Goal: Task Accomplishment & Management: Manage account settings

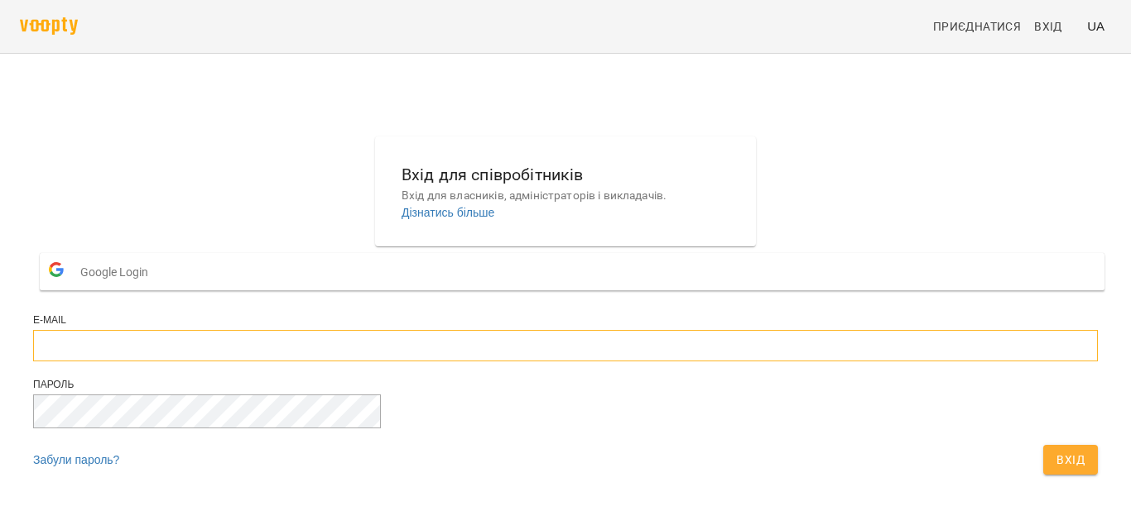
type input "**********"
click at [1056, 470] on span "Вхід" at bounding box center [1070, 460] width 28 height 20
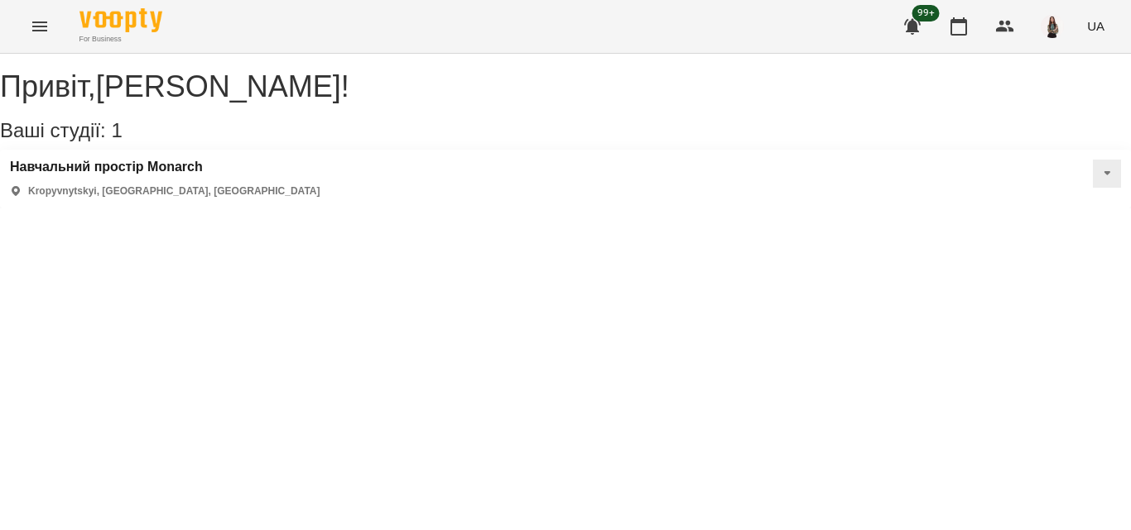
click at [45, 31] on icon "Menu" at bounding box center [39, 27] width 15 height 10
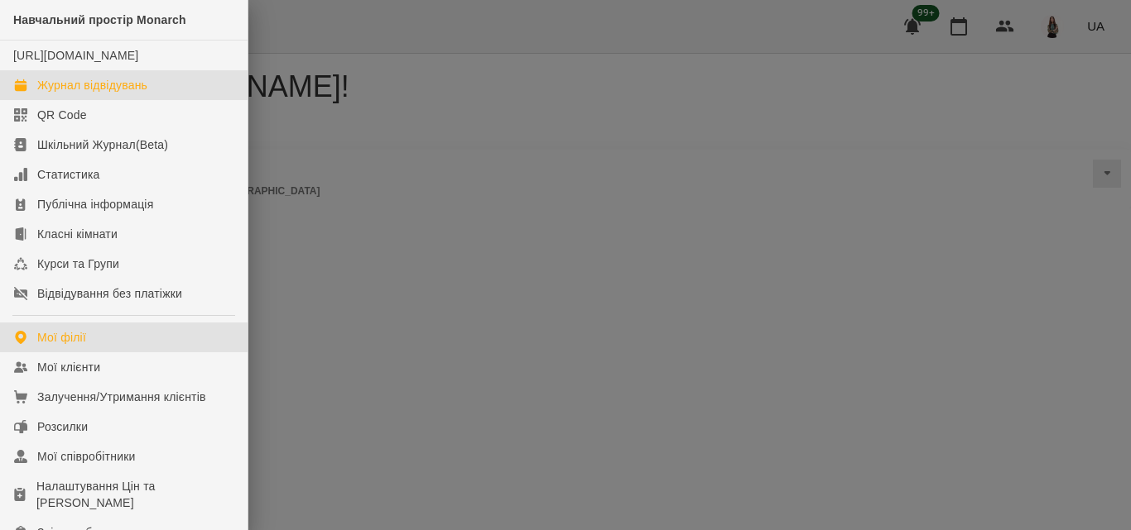
click at [89, 94] on div "Журнал відвідувань" at bounding box center [92, 85] width 110 height 17
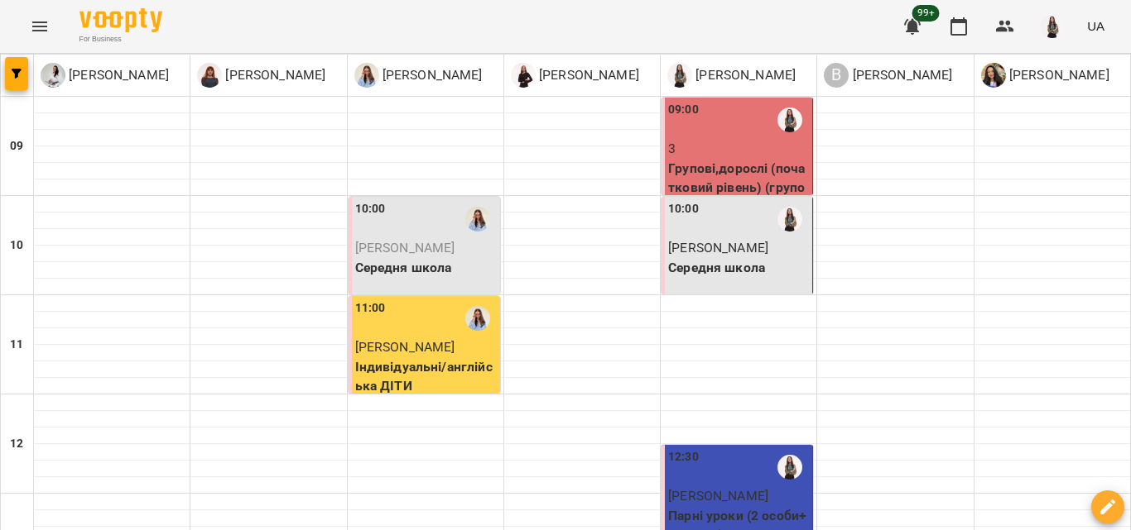
click at [737, 276] on p "Середня школа" at bounding box center [738, 268] width 141 height 20
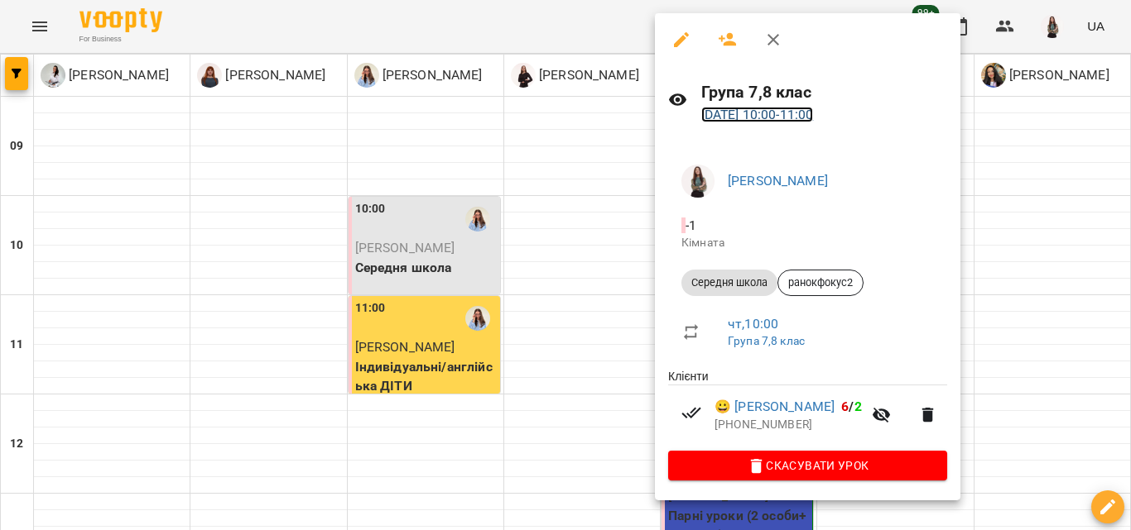
click at [771, 118] on link "14 серп 2025 10:00 - 11:00" at bounding box center [757, 115] width 113 height 16
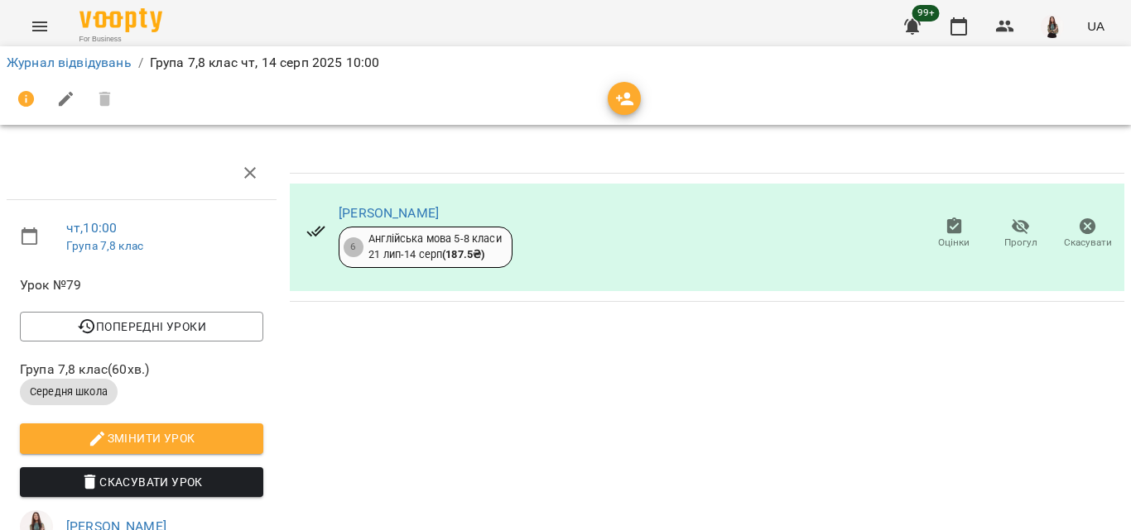
click at [1017, 237] on span "Прогул" at bounding box center [1020, 243] width 33 height 14
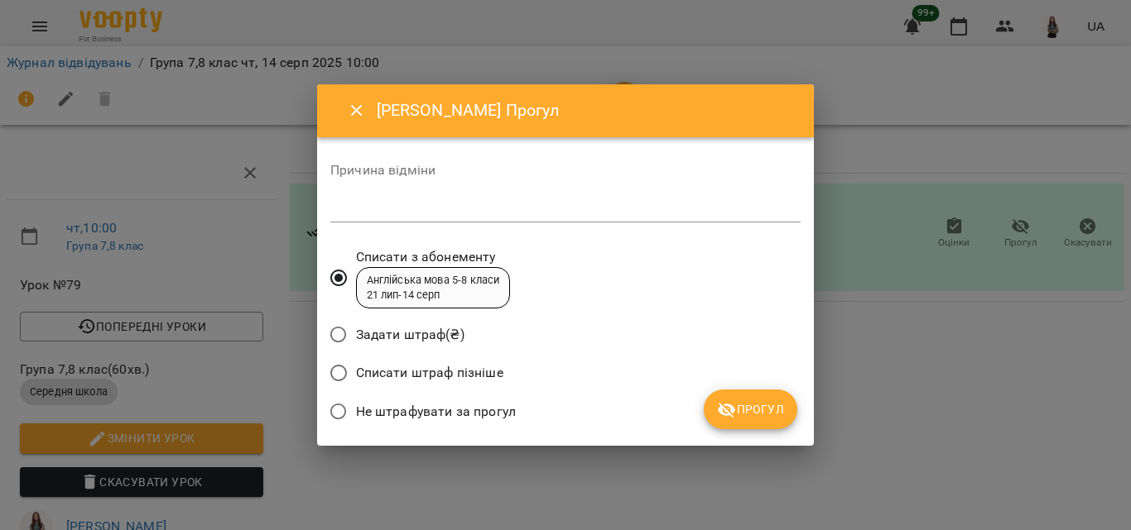
click at [449, 206] on textarea at bounding box center [565, 209] width 470 height 16
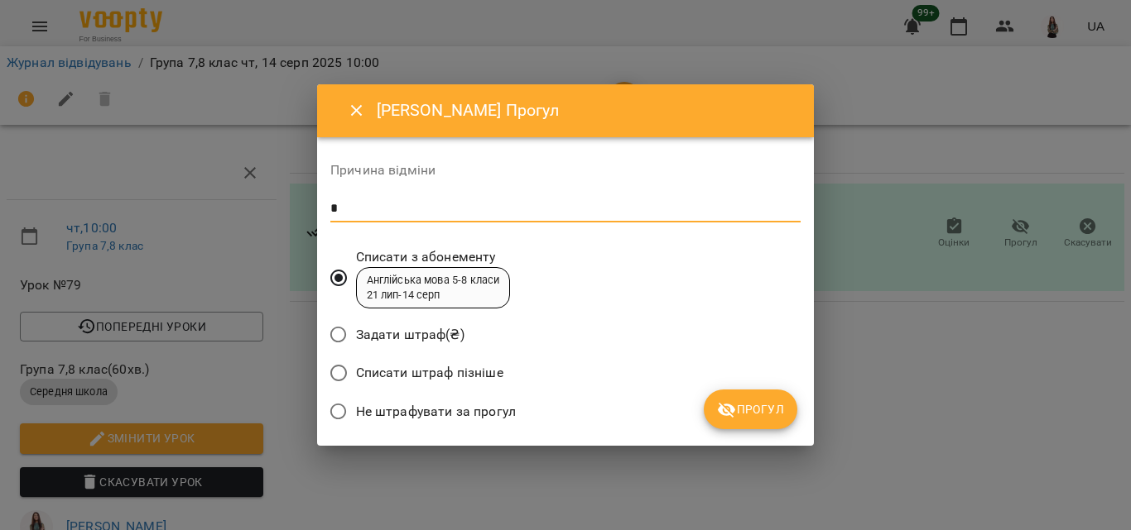
type textarea "*"
click at [779, 424] on button "Прогул" at bounding box center [750, 410] width 94 height 40
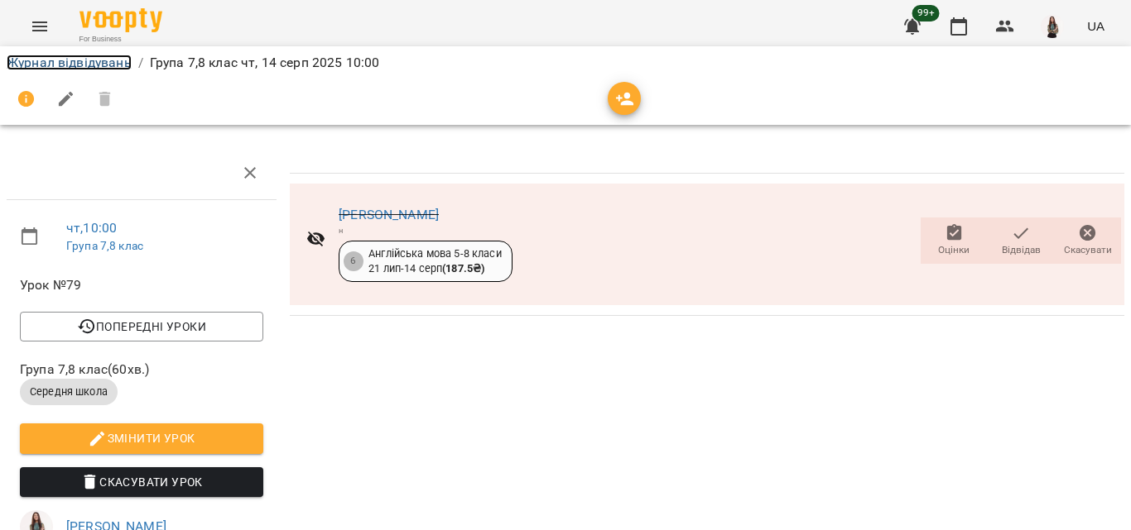
click at [55, 66] on link "Журнал відвідувань" at bounding box center [69, 63] width 125 height 16
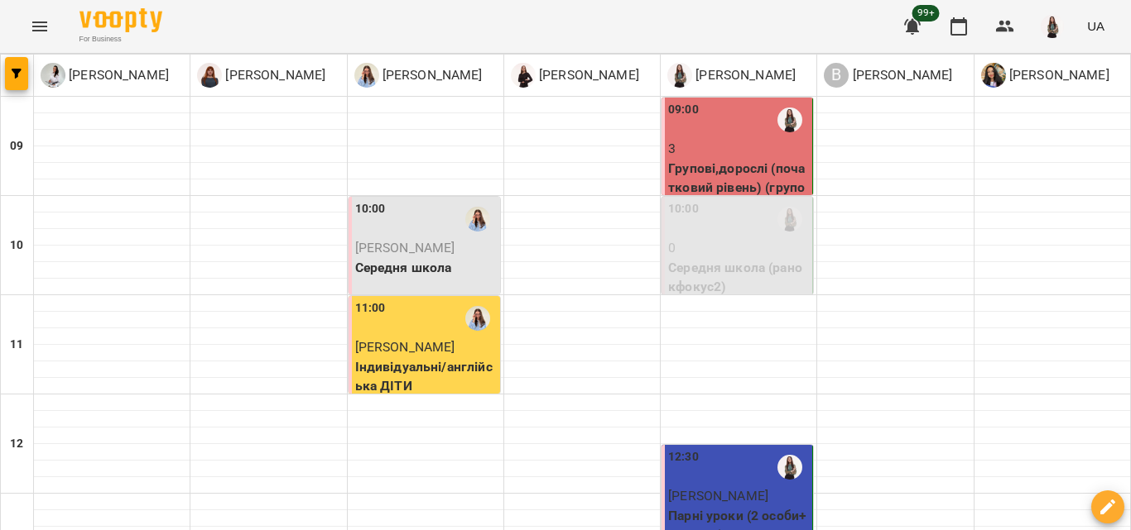
scroll to position [271, 0]
click at [734, 487] on p "Рац Марія Олександрівна" at bounding box center [738, 497] width 141 height 20
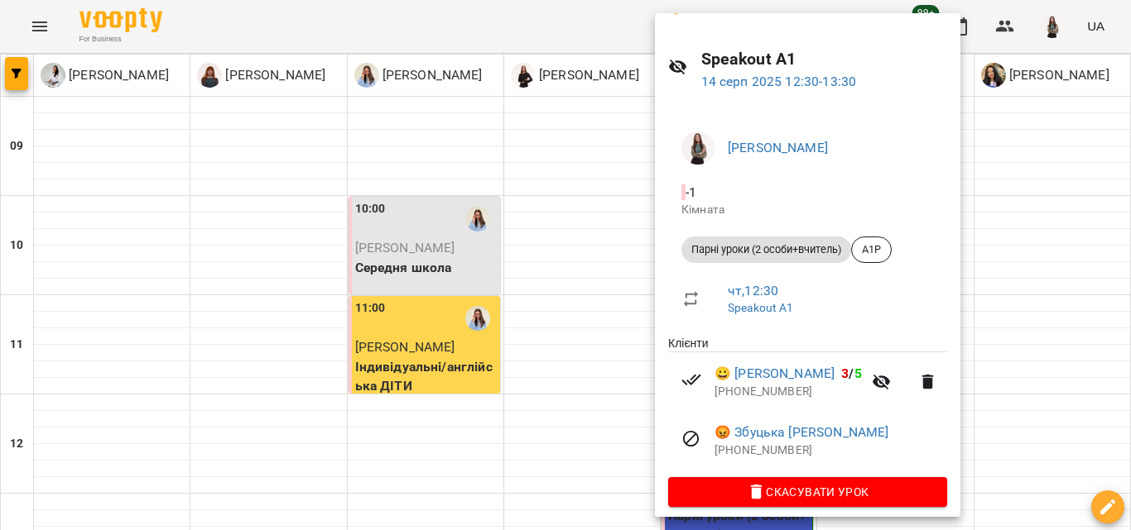
scroll to position [45, 0]
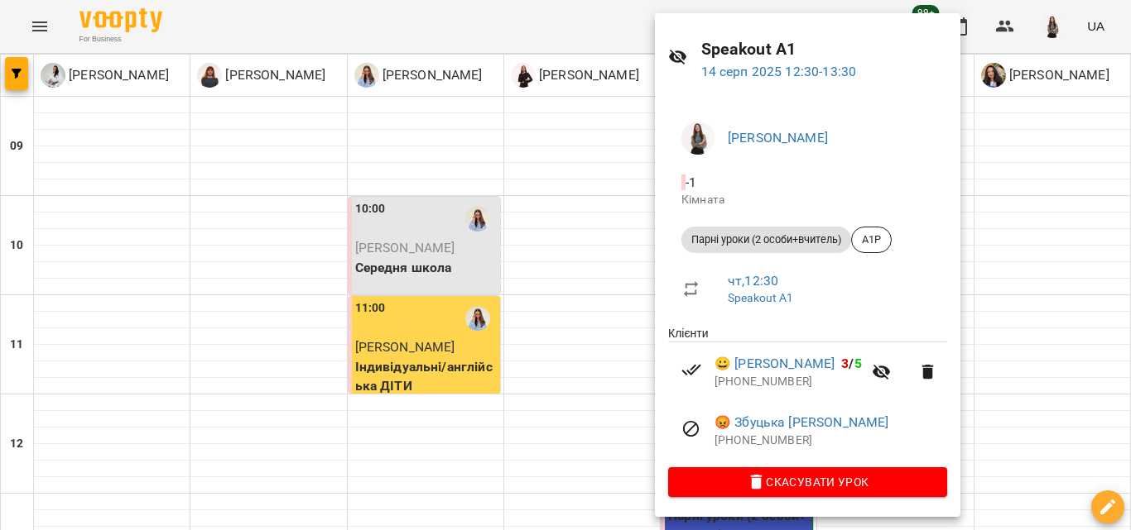
click at [508, 300] on div at bounding box center [565, 265] width 1131 height 530
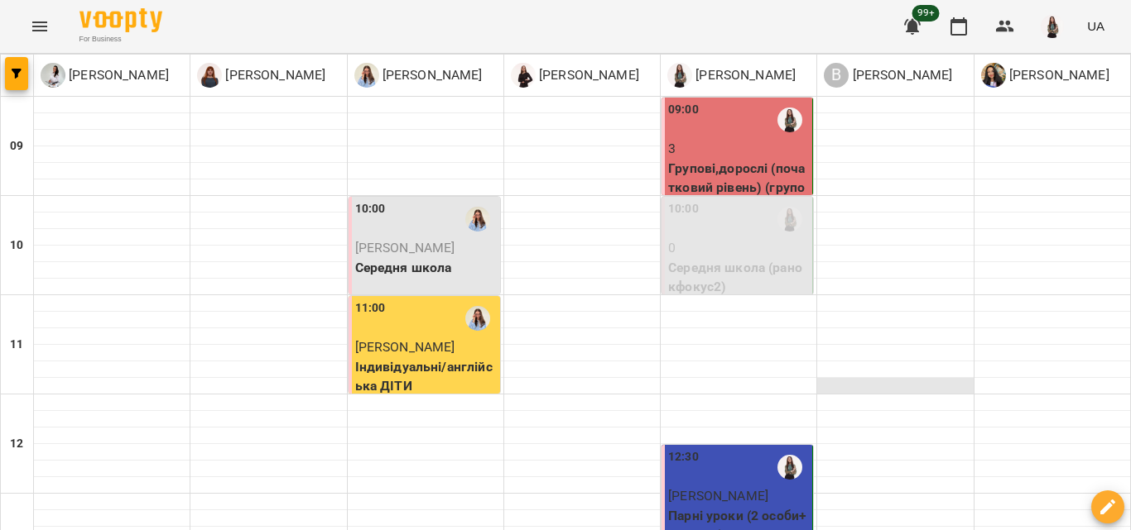
scroll to position [0, 0]
click at [743, 248] on p "0" at bounding box center [738, 248] width 141 height 20
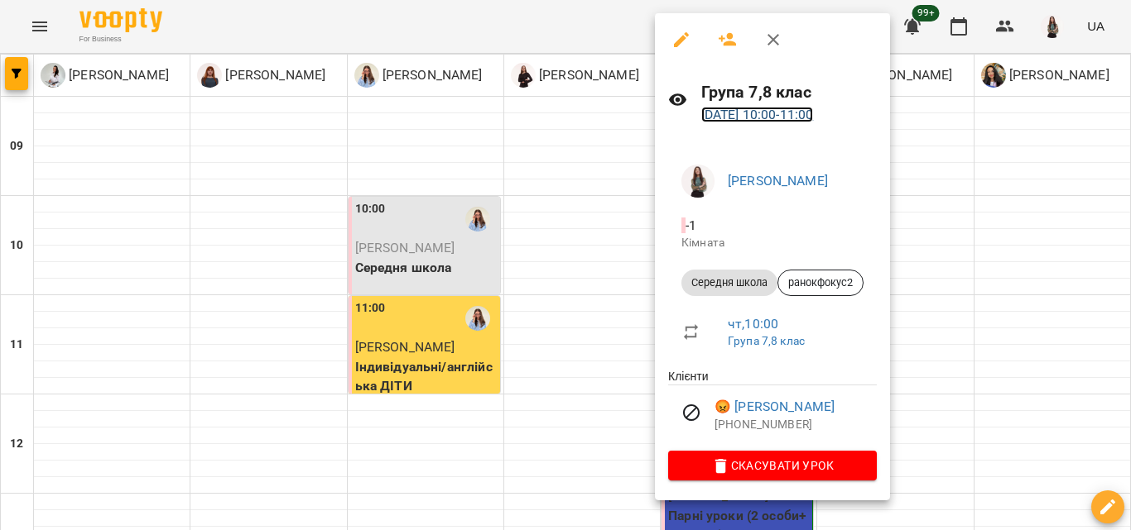
click at [775, 113] on link "14 серп 2025 10:00 - 11:00" at bounding box center [757, 115] width 113 height 16
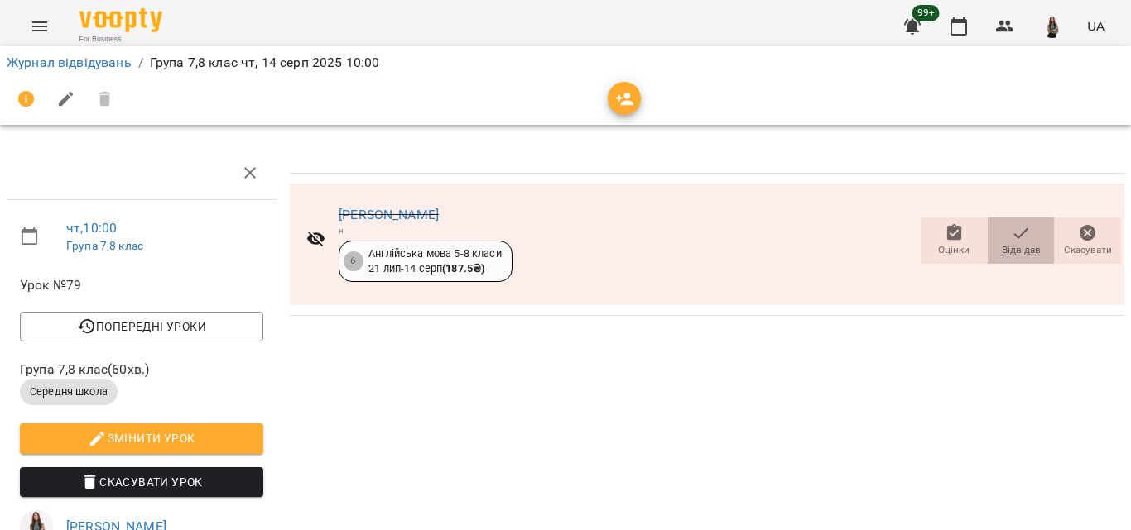
click at [1030, 247] on span "Відвідав" at bounding box center [1020, 239] width 47 height 33
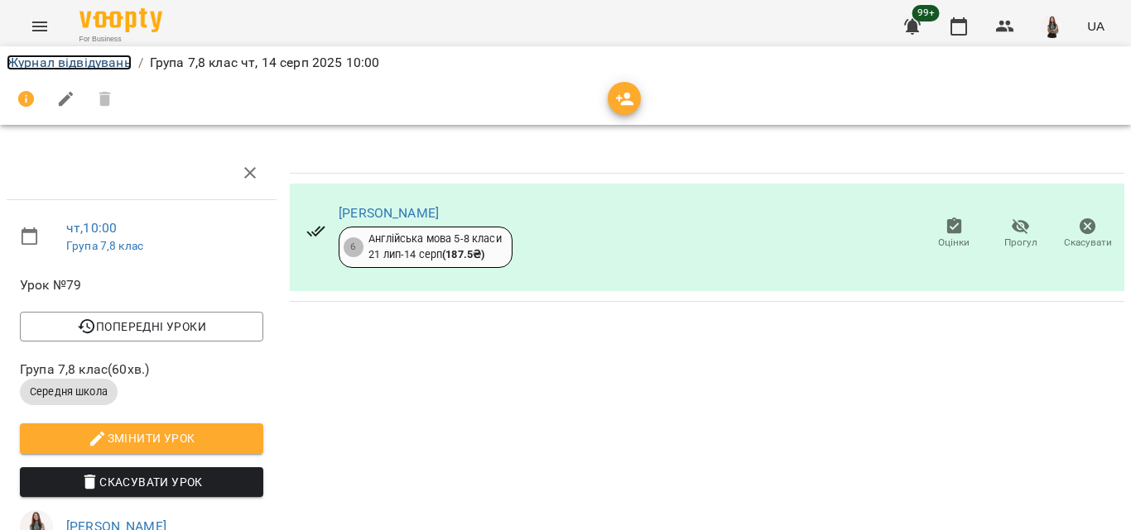
click at [21, 69] on link "Журнал відвідувань" at bounding box center [69, 63] width 125 height 16
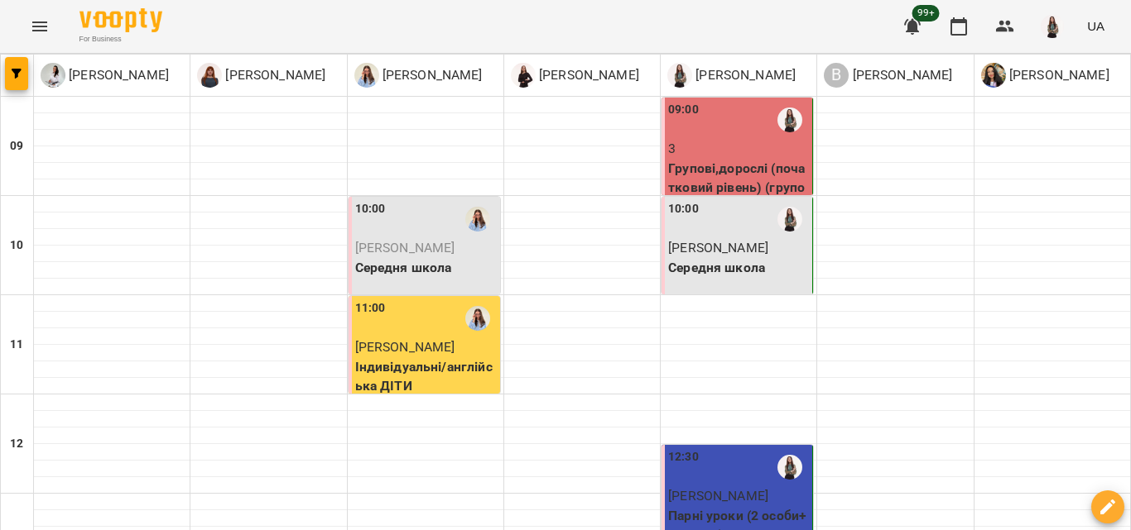
type input "**********"
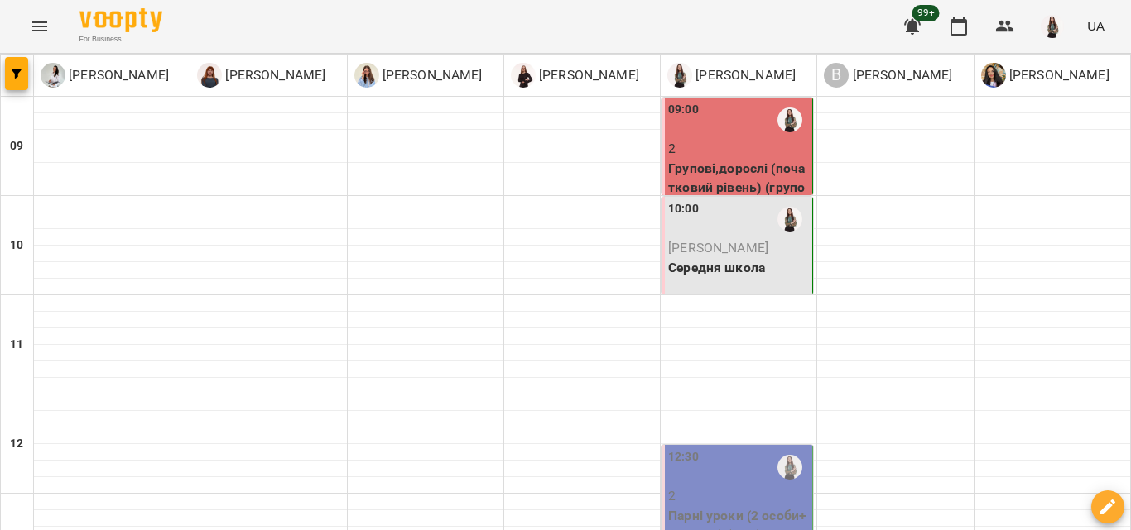
click at [702, 271] on p "Середня школа" at bounding box center [738, 268] width 141 height 20
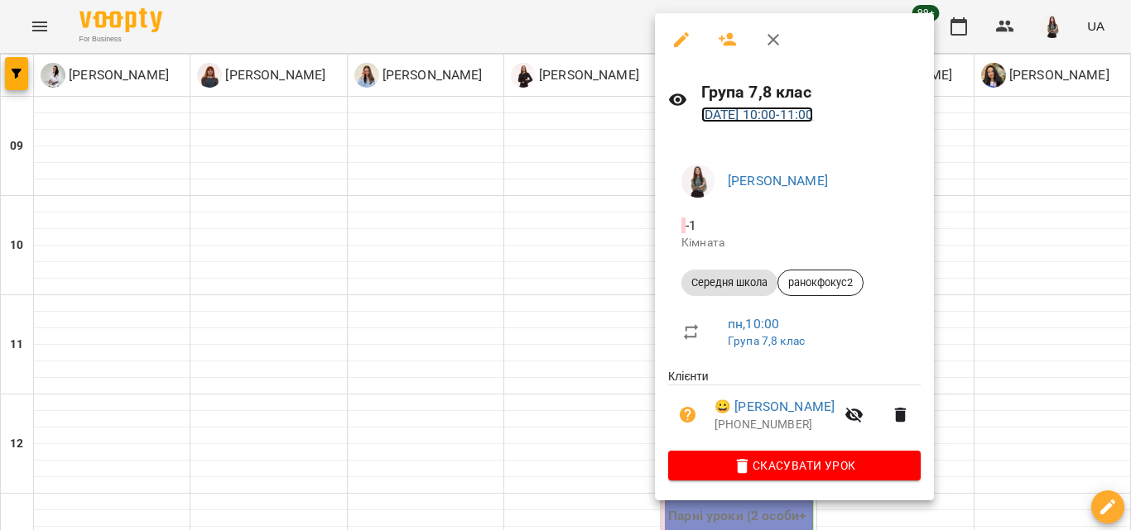
click at [773, 109] on link "18 серп 2025 10:00 - 11:00" at bounding box center [757, 115] width 113 height 16
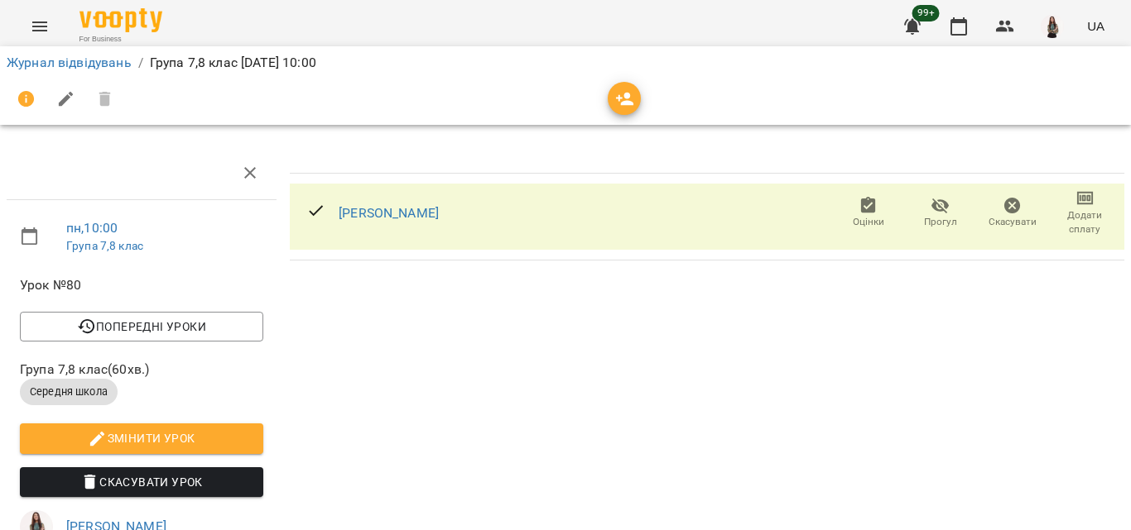
click at [931, 207] on icon "button" at bounding box center [940, 206] width 20 height 20
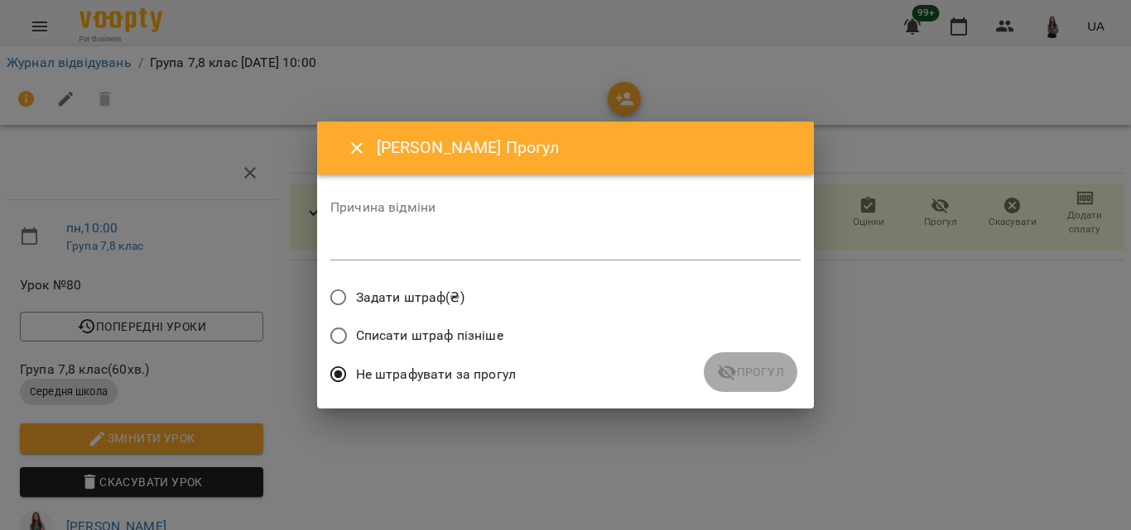
click at [399, 250] on textarea at bounding box center [565, 247] width 470 height 16
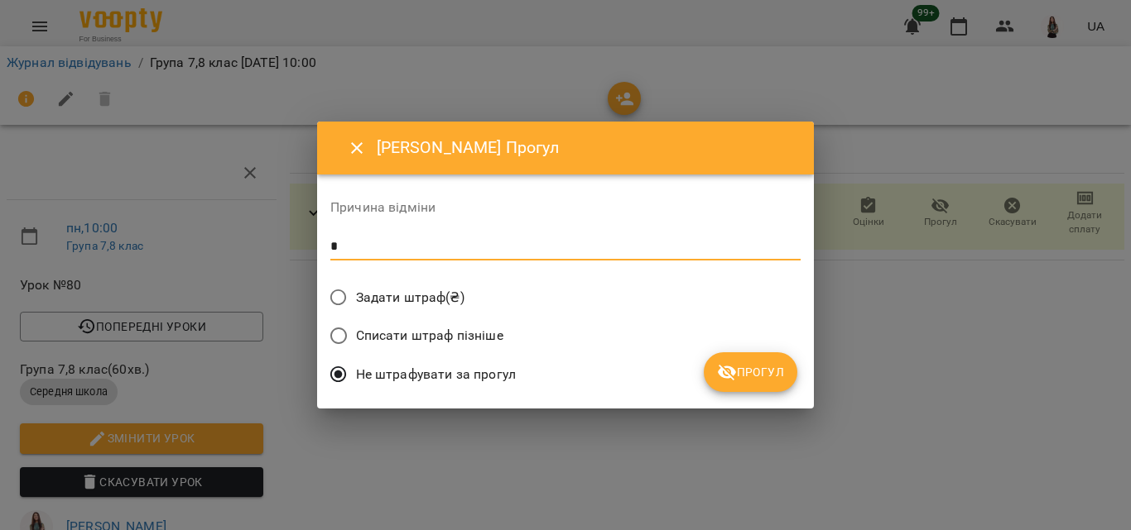
type textarea "*"
click at [732, 374] on icon "submit" at bounding box center [727, 373] width 18 height 16
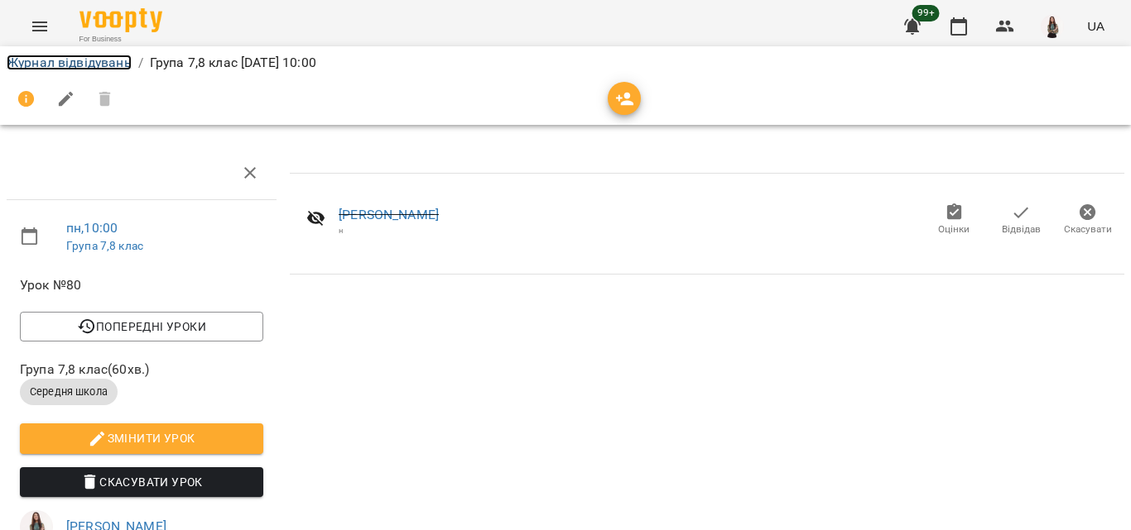
click at [94, 64] on link "Журнал відвідувань" at bounding box center [69, 63] width 125 height 16
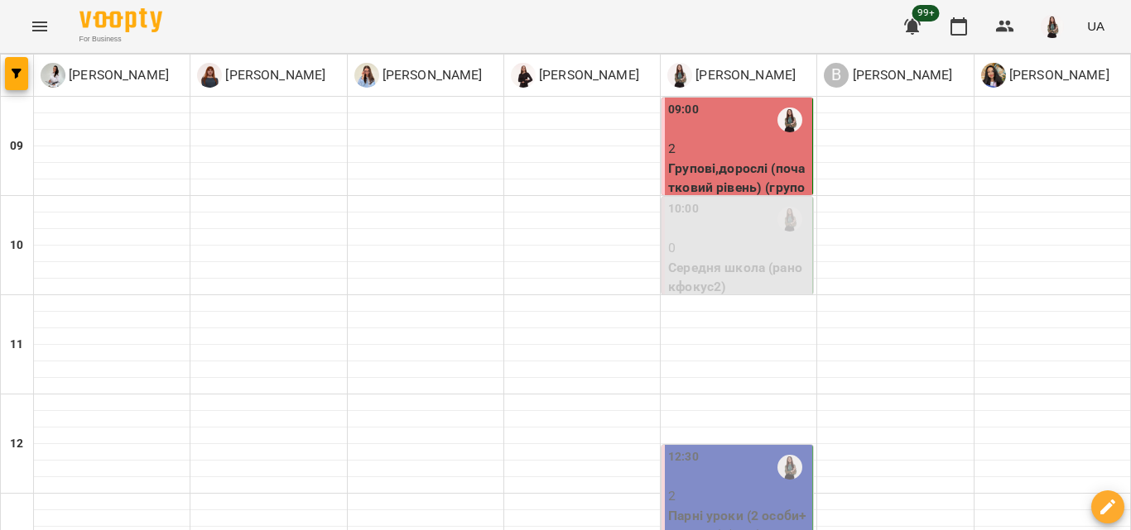
scroll to position [272, 0]
click at [737, 487] on p "2" at bounding box center [738, 497] width 141 height 20
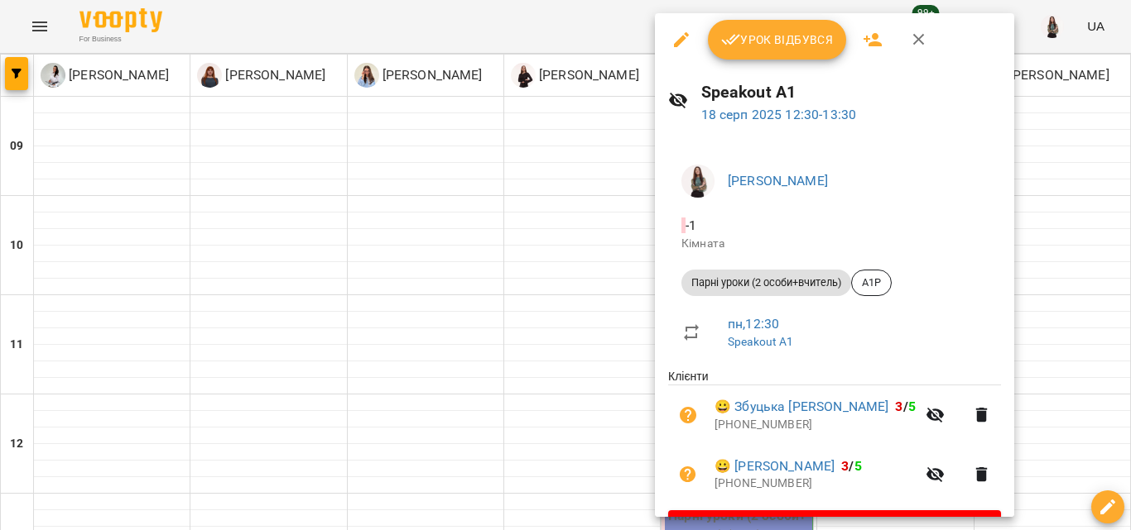
scroll to position [46, 0]
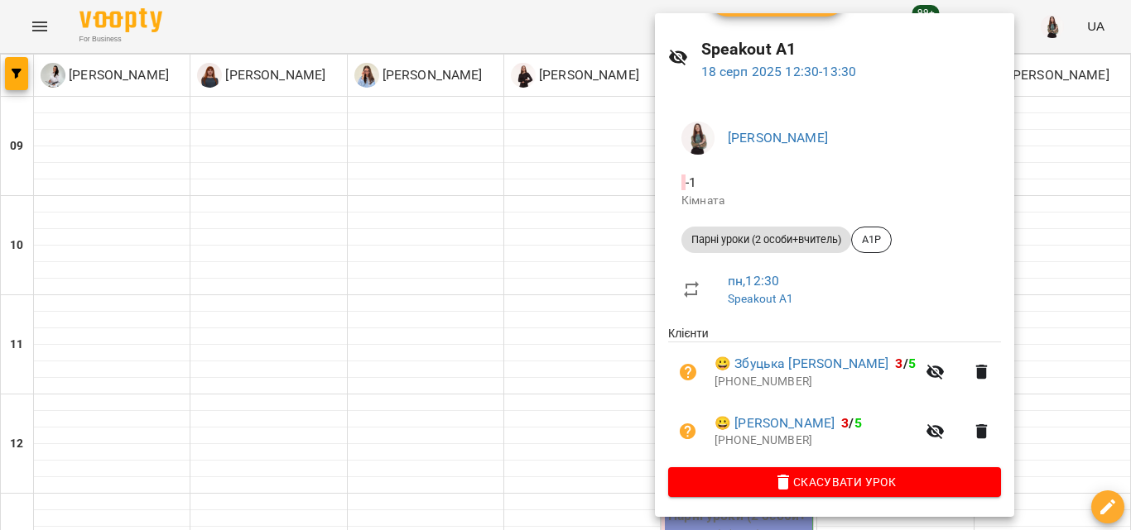
click at [573, 281] on div at bounding box center [565, 265] width 1131 height 530
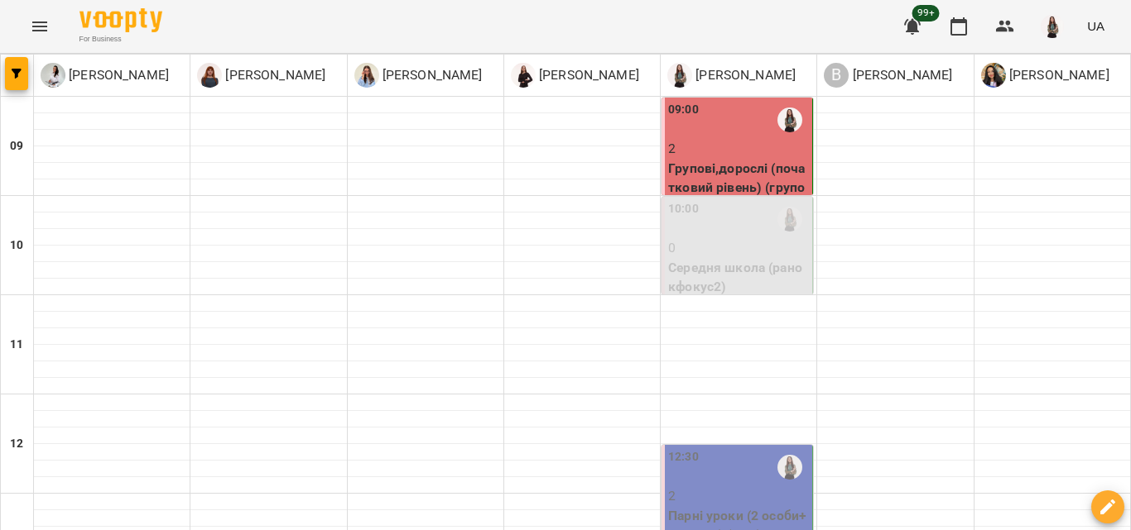
scroll to position [254, 0]
